Goal: Navigation & Orientation: Understand site structure

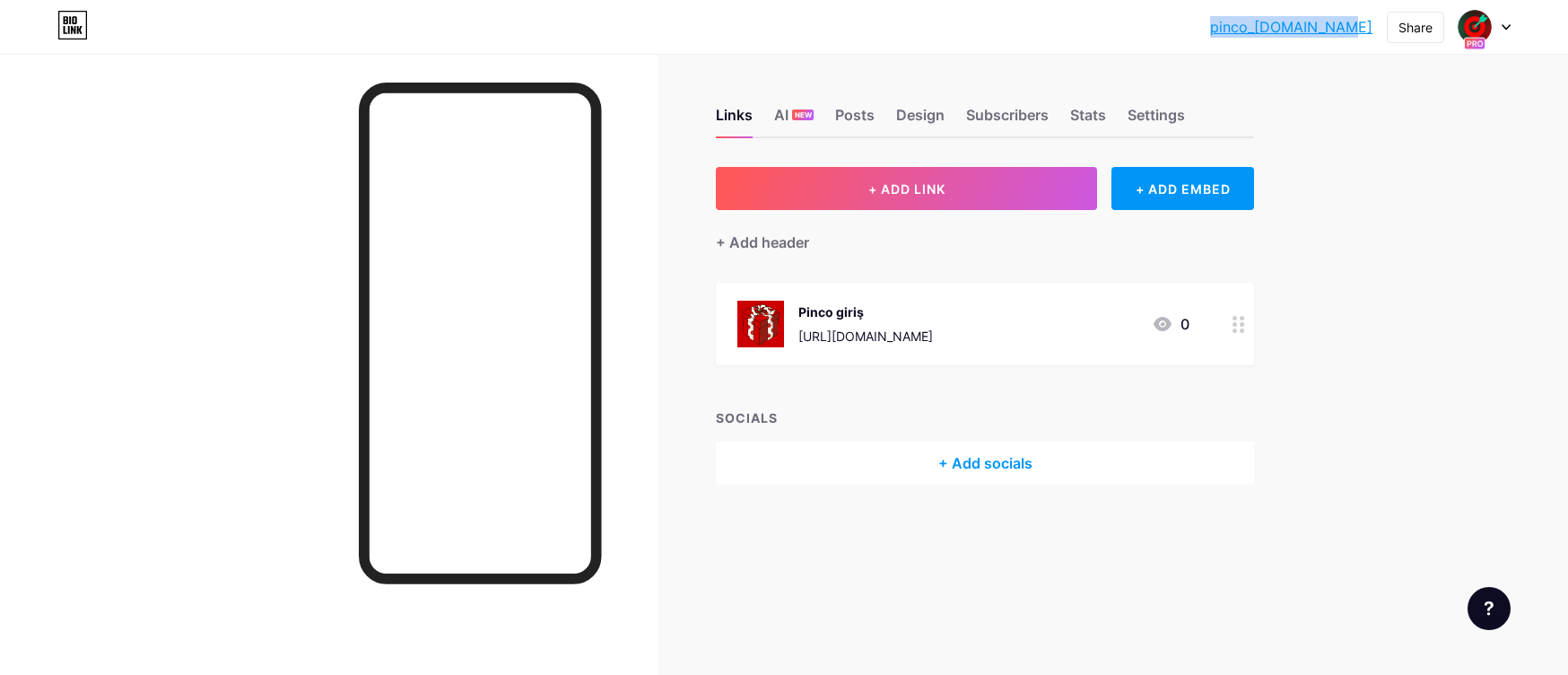
drag, startPoint x: 1254, startPoint y: 22, endPoint x: 1372, endPoint y: 25, distance: 118.0
click at [1372, 25] on div "pinco_[DOMAIN_NAME]... pinco_[DOMAIN_NAME] Share Switch accounts 🎯Pinco | En Po…" at bounding box center [784, 26] width 1568 height 32
copy link "pinco_[DOMAIN_NAME]"
click at [1351, 357] on div "pinco_[DOMAIN_NAME]... pinco_[DOMAIN_NAME] Share Switch accounts 🎯Pinco | En Po…" at bounding box center [784, 337] width 1568 height 675
drag, startPoint x: 1247, startPoint y: 23, endPoint x: 1373, endPoint y: 25, distance: 126.0
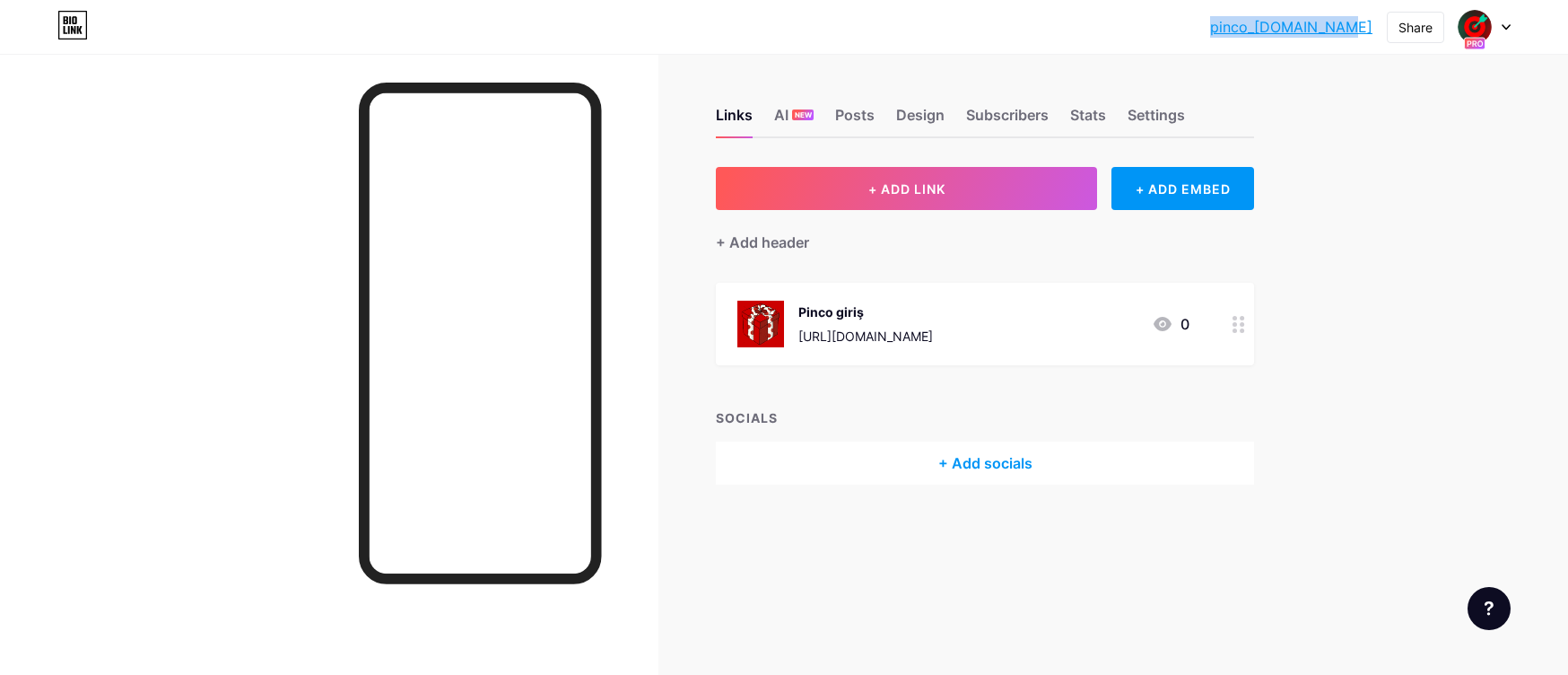
click at [1373, 25] on div "pinco_[DOMAIN_NAME]... pinco_[DOMAIN_NAME] Share Switch accounts 🎯Pinco | En Po…" at bounding box center [784, 26] width 1568 height 32
copy link "pinco_[DOMAIN_NAME]"
click at [1165, 116] on div "Settings" at bounding box center [1156, 120] width 57 height 32
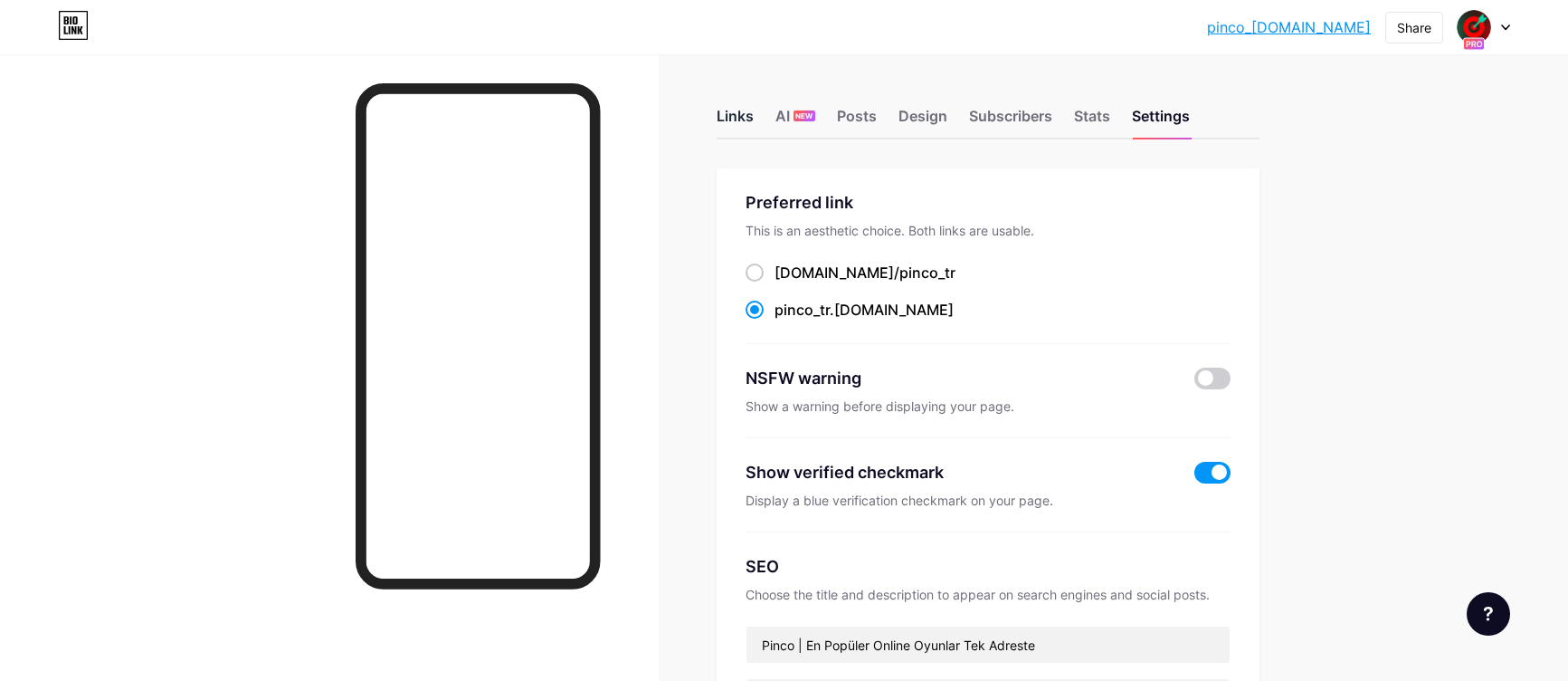
click at [734, 122] on div "Links" at bounding box center [735, 121] width 37 height 32
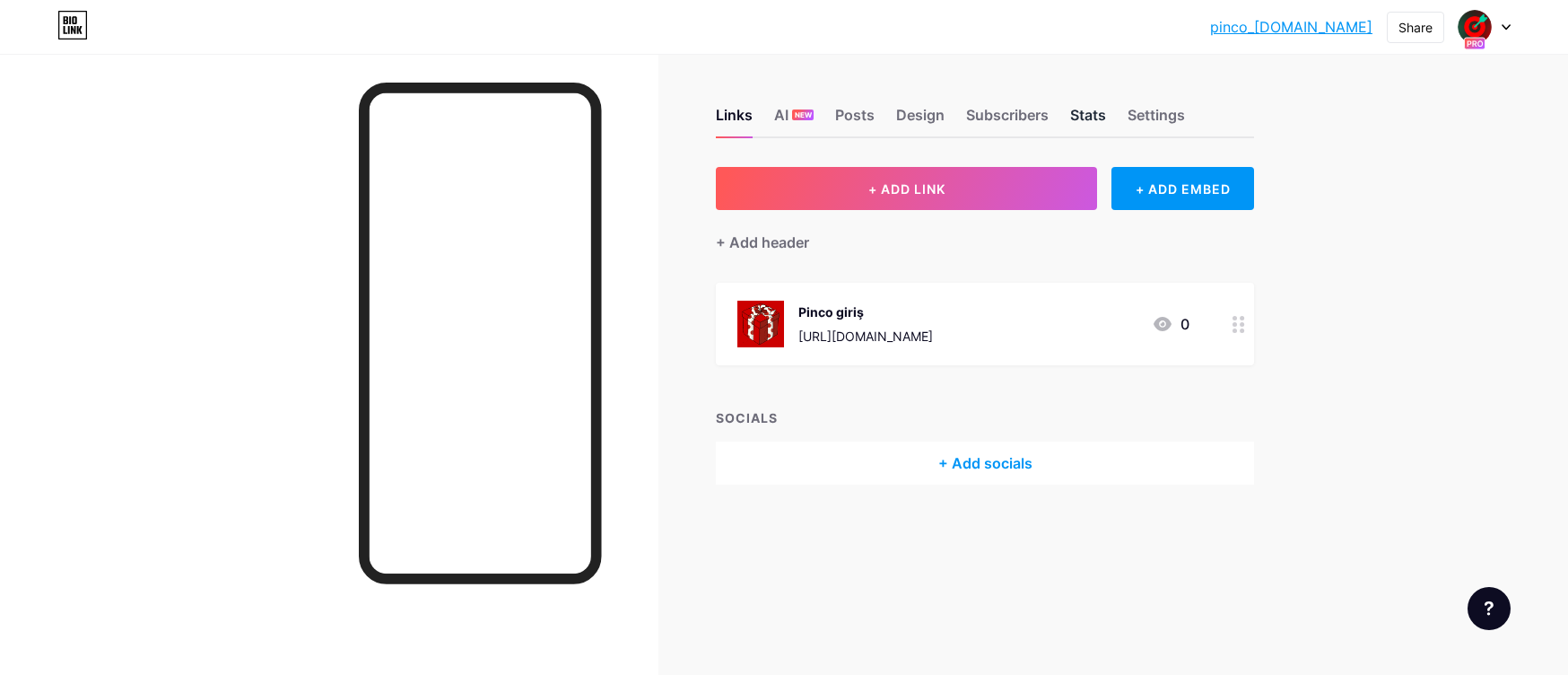
click at [1080, 115] on div "Stats" at bounding box center [1087, 120] width 36 height 32
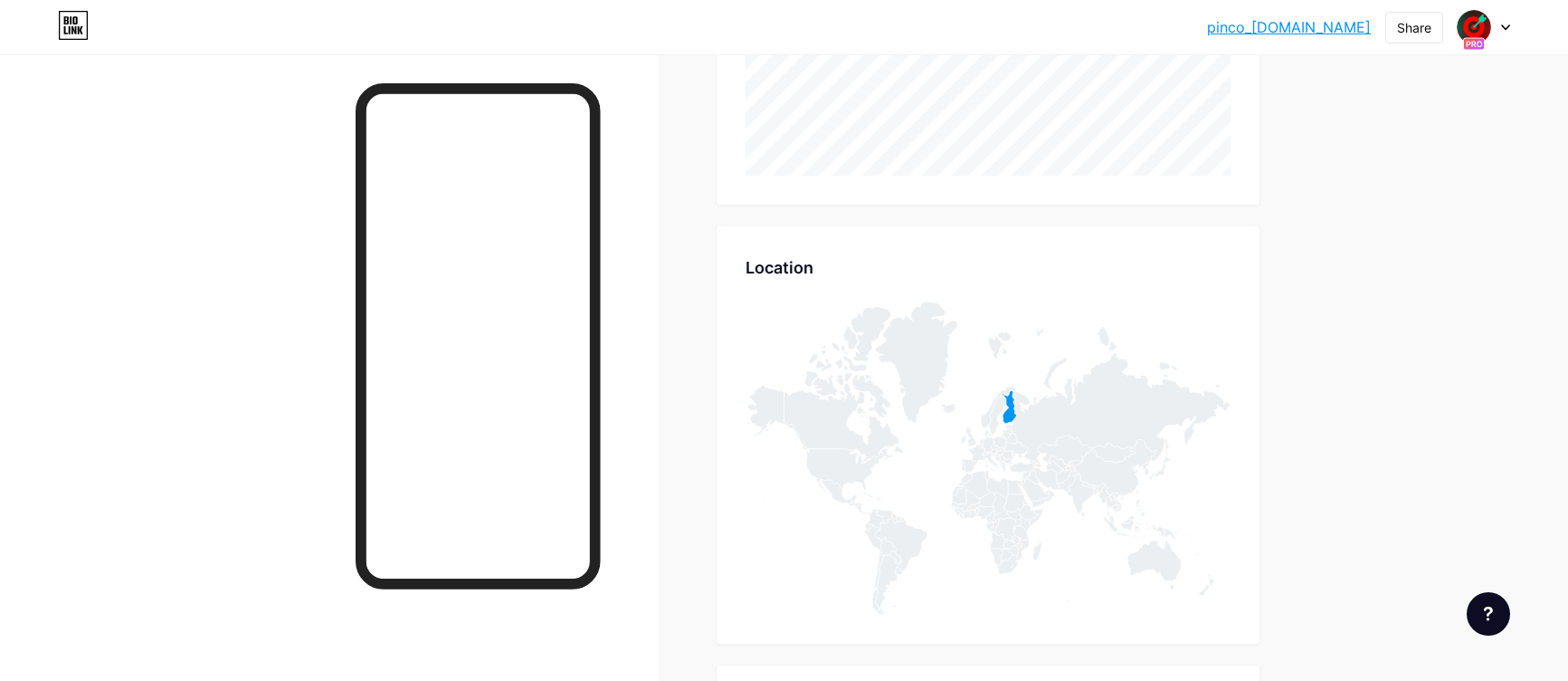
scroll to position [905, 0]
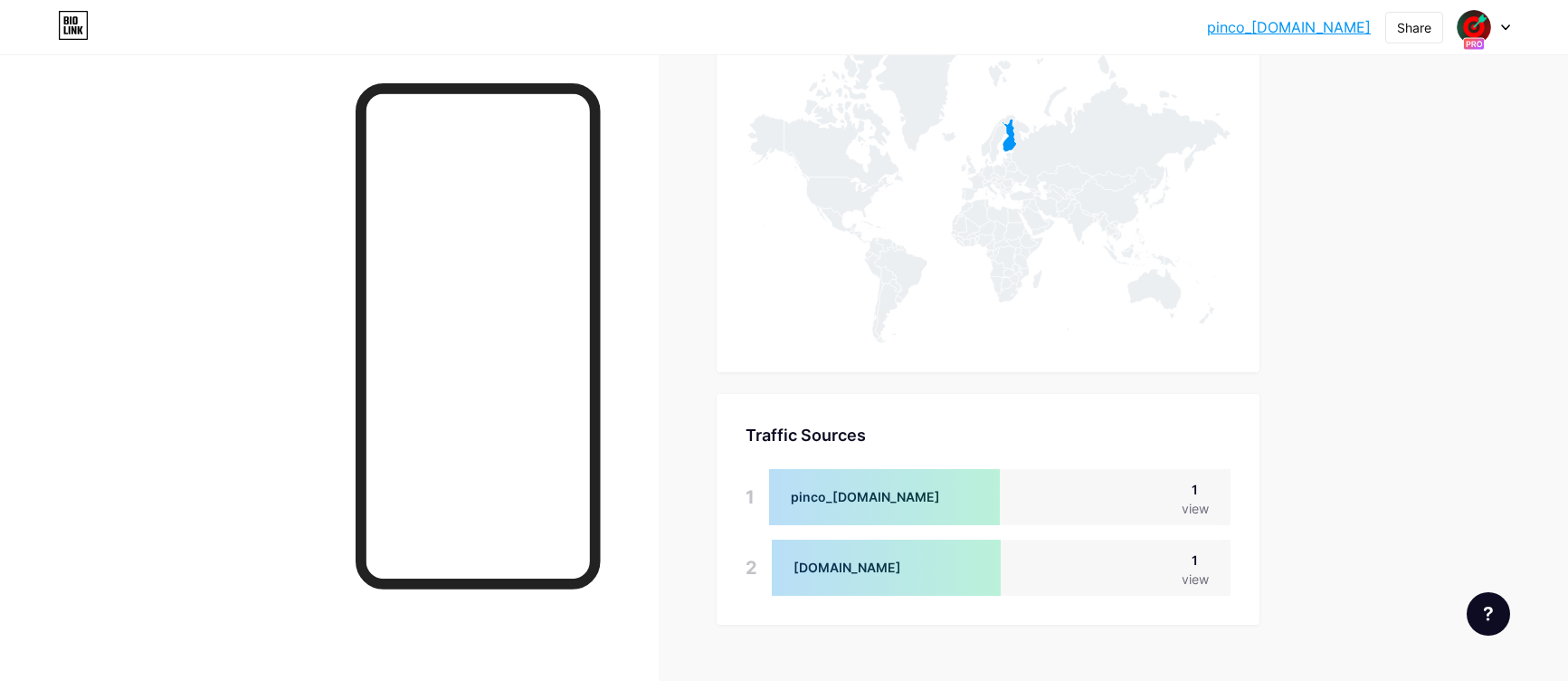
drag, startPoint x: 799, startPoint y: 569, endPoint x: 869, endPoint y: 570, distance: 70.0
click at [869, 570] on div at bounding box center [886, 568] width 230 height 57
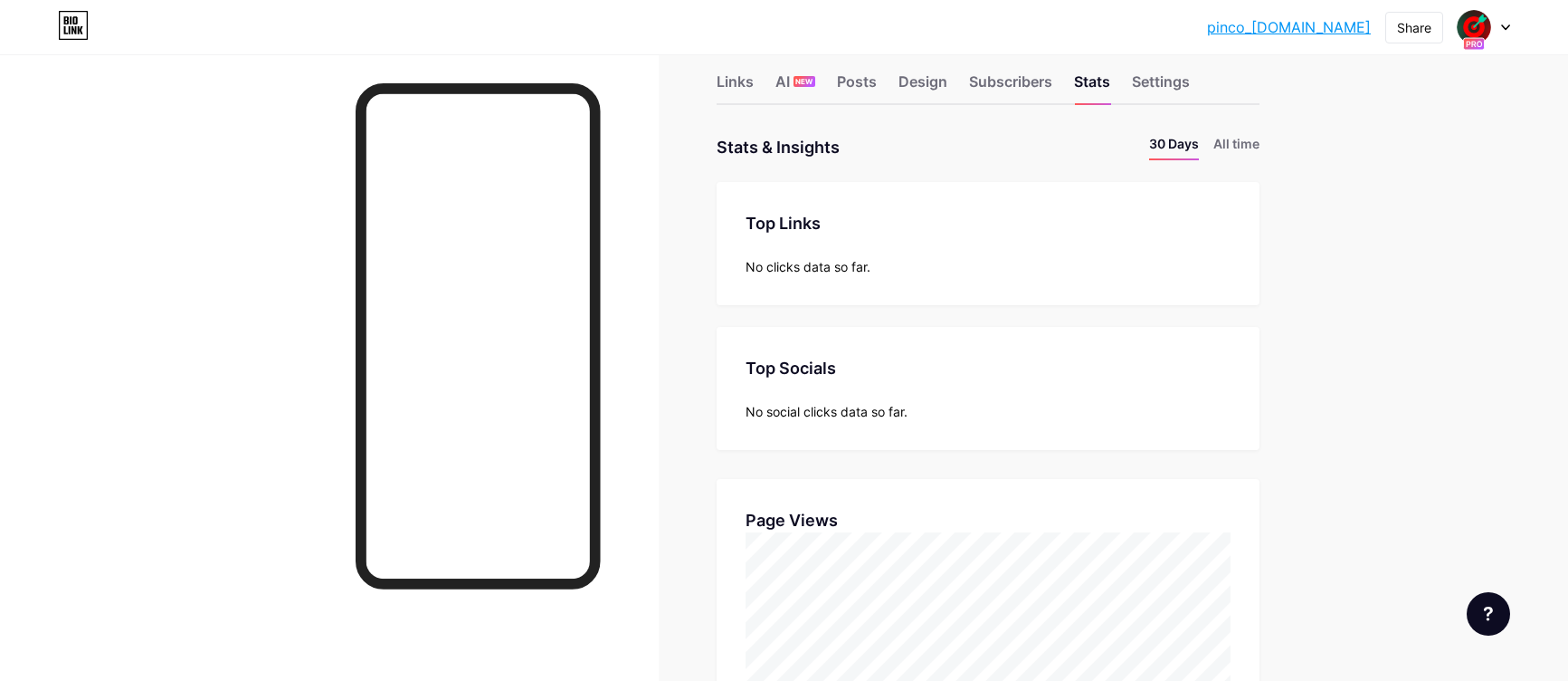
scroll to position [0, 0]
